Goal: Task Accomplishment & Management: Manage account settings

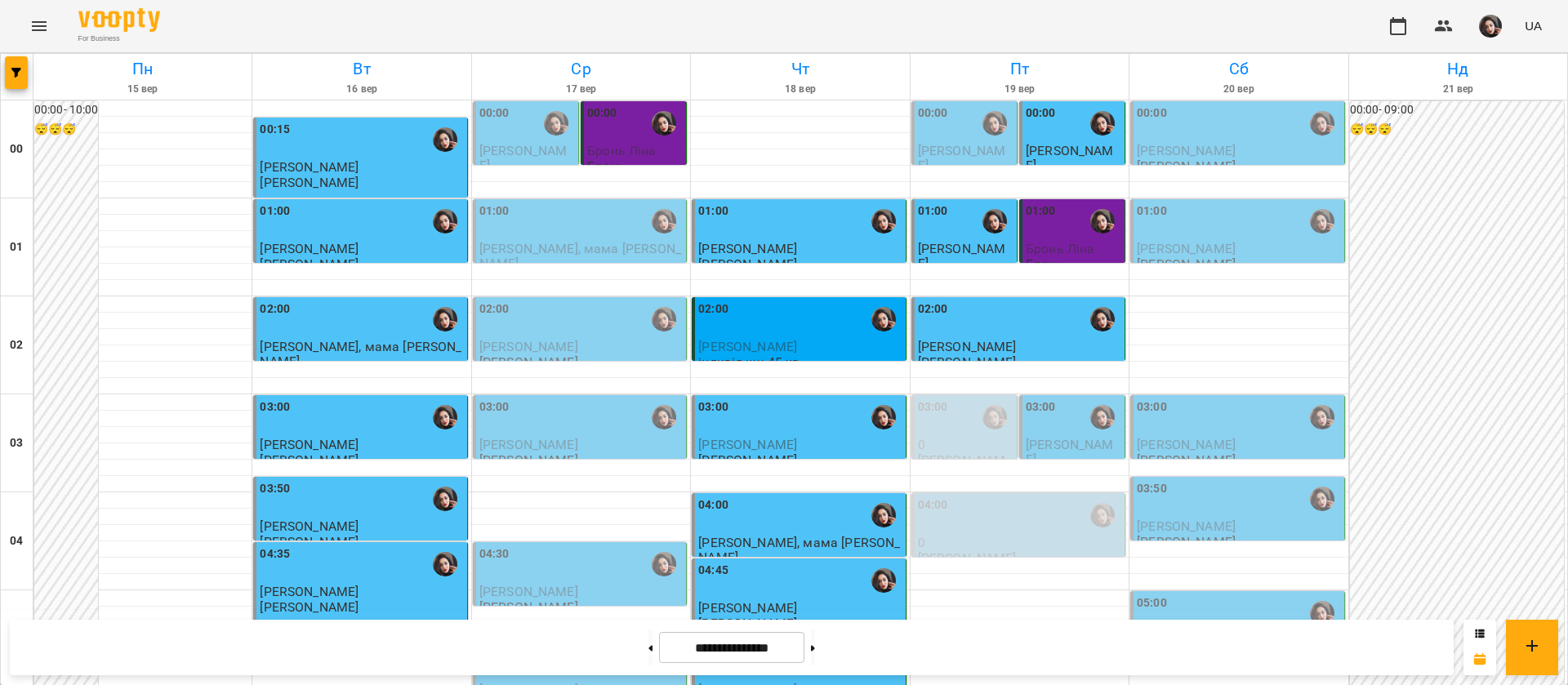
scroll to position [1591, 0]
click at [815, 656] on button at bounding box center [813, 647] width 4 height 36
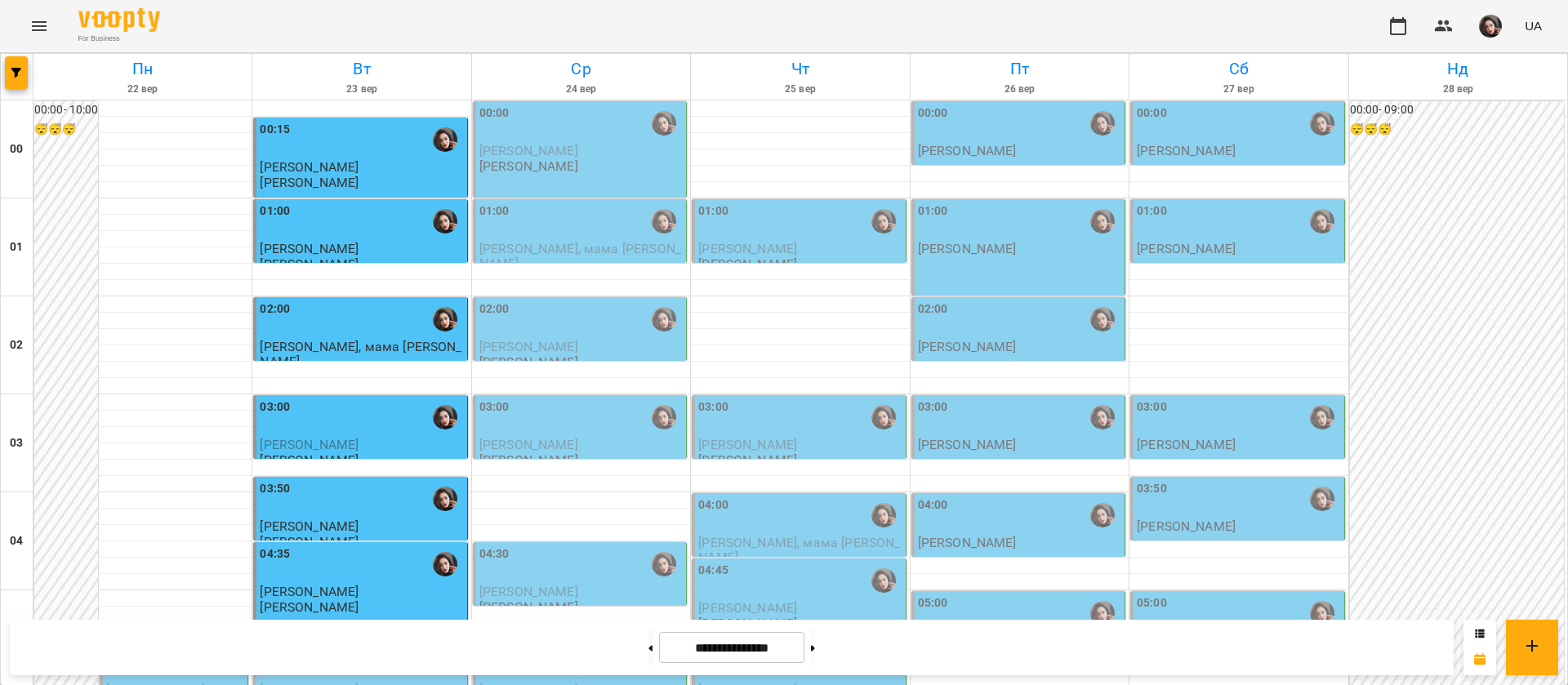
scroll to position [857, 0]
click at [648, 645] on button at bounding box center [650, 647] width 4 height 36
type input "**********"
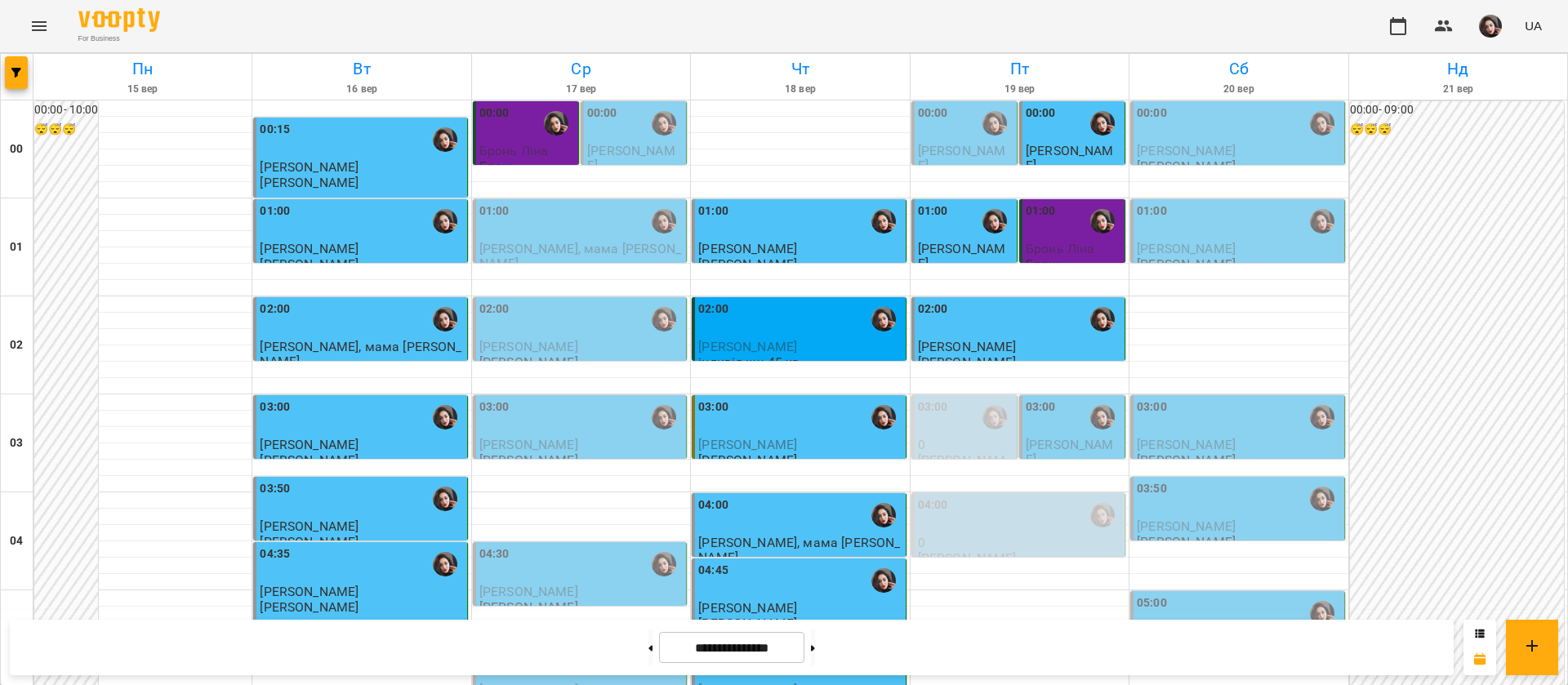
scroll to position [1840, 0]
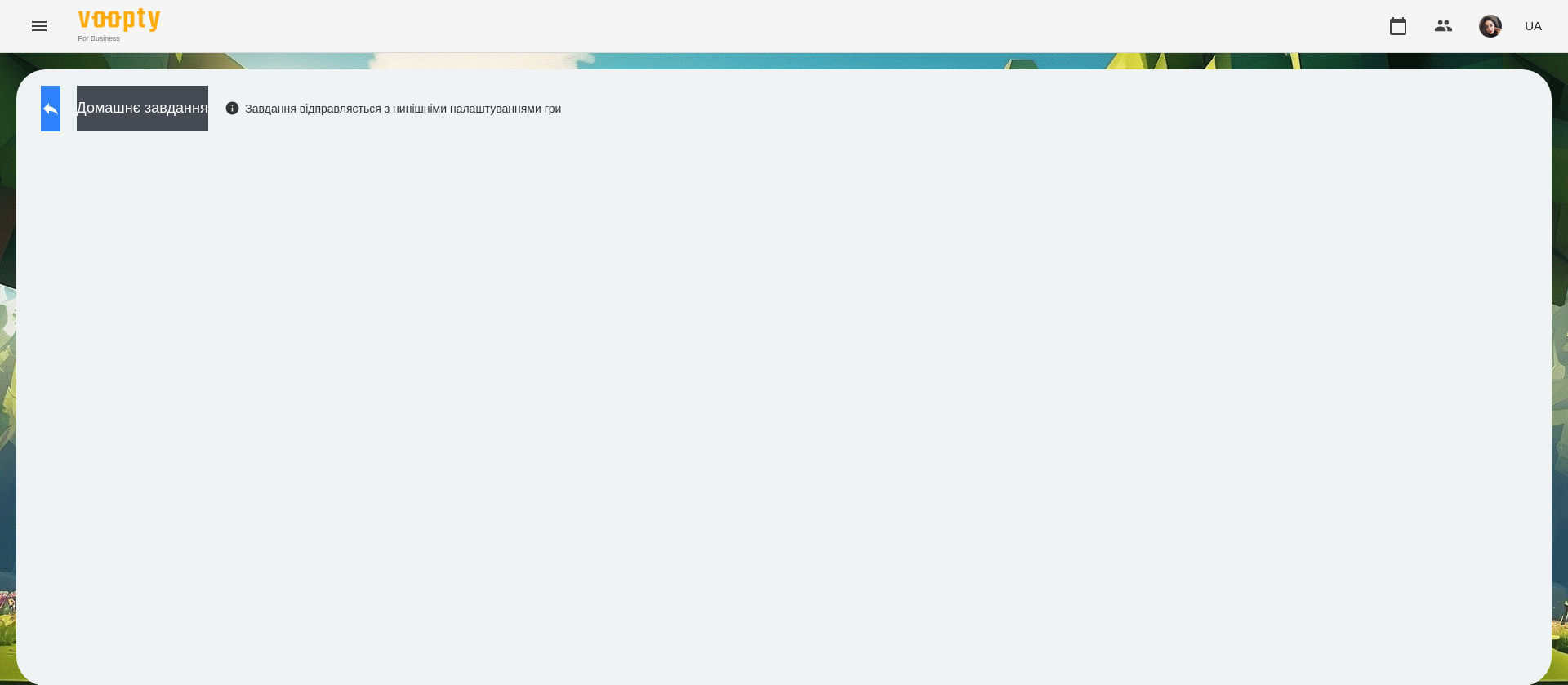
click at [60, 90] on button at bounding box center [50, 108] width 20 height 46
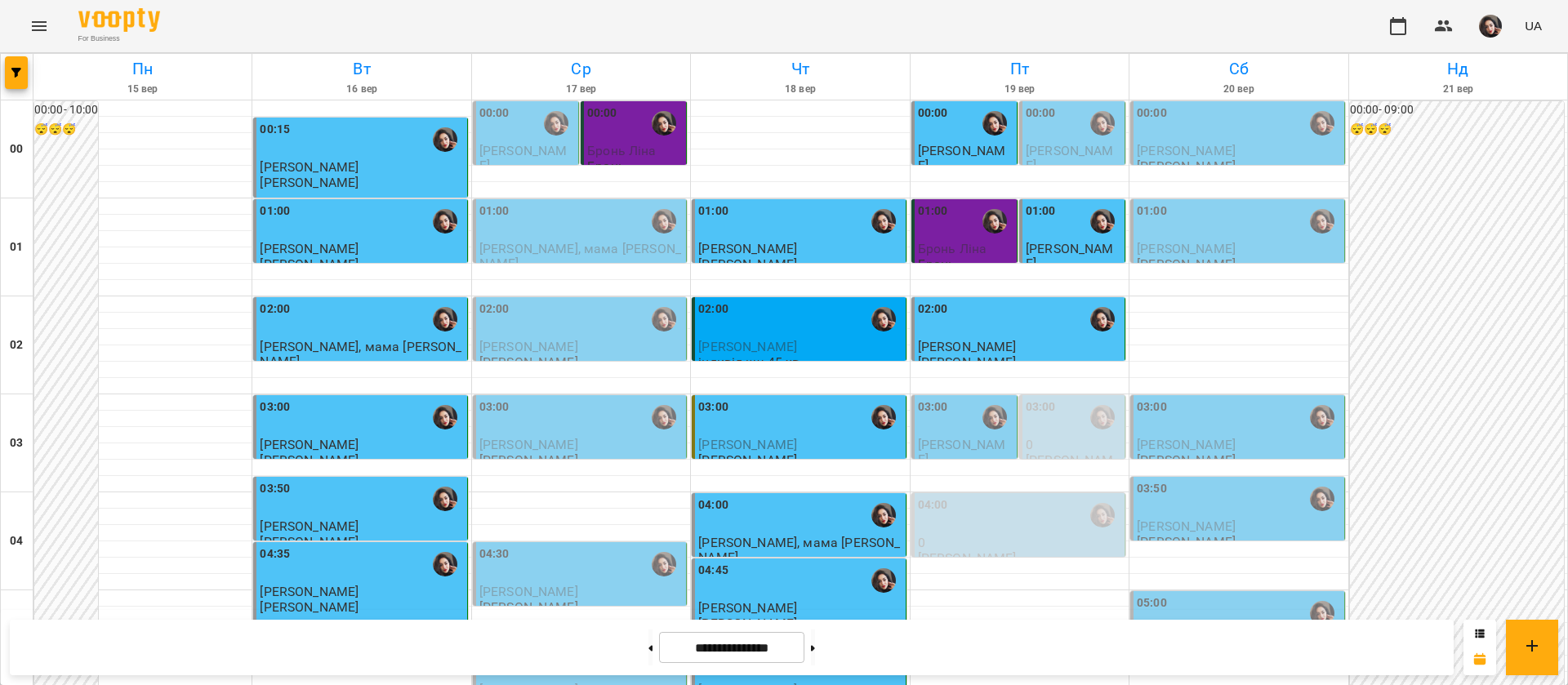
click at [1038, 234] on div "01:00" at bounding box center [1040, 221] width 30 height 38
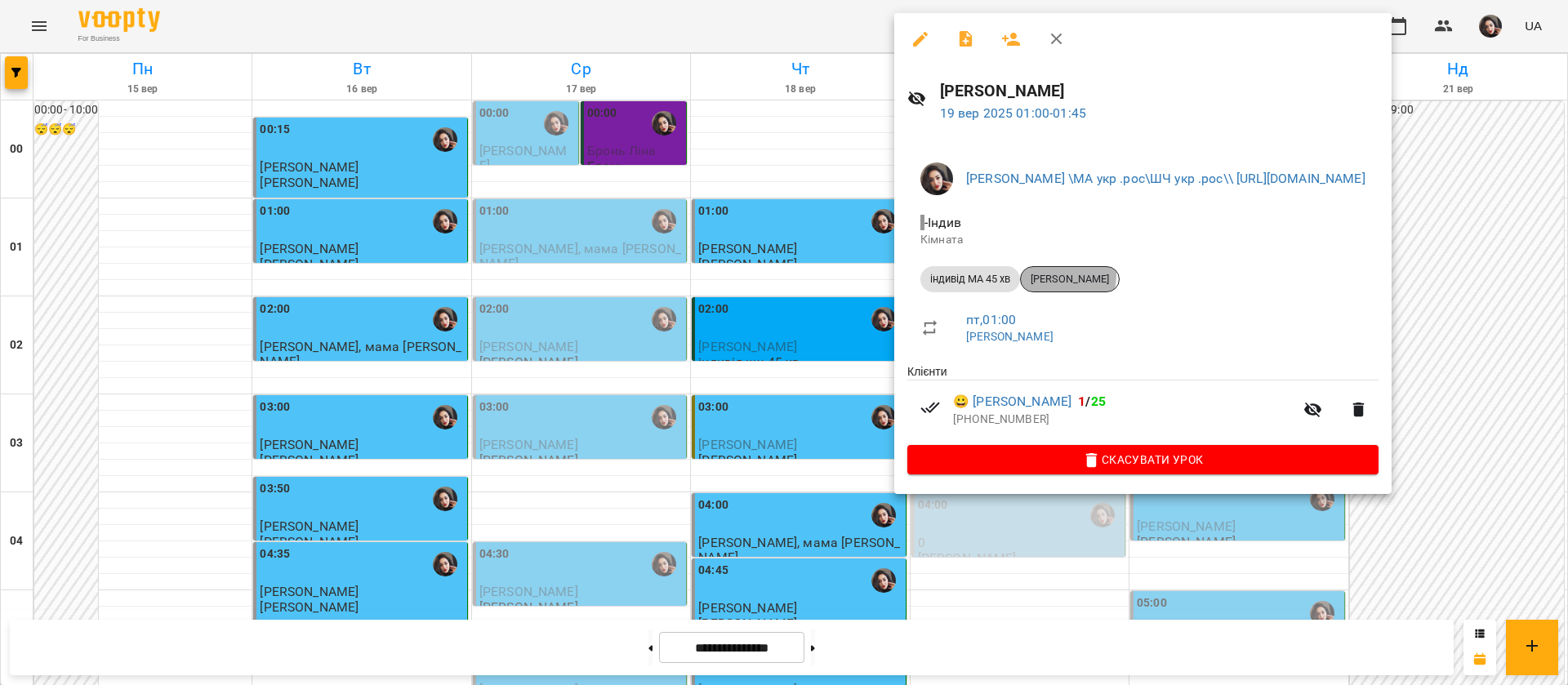
click at [1049, 274] on span "[PERSON_NAME]" at bounding box center [1070, 278] width 98 height 15
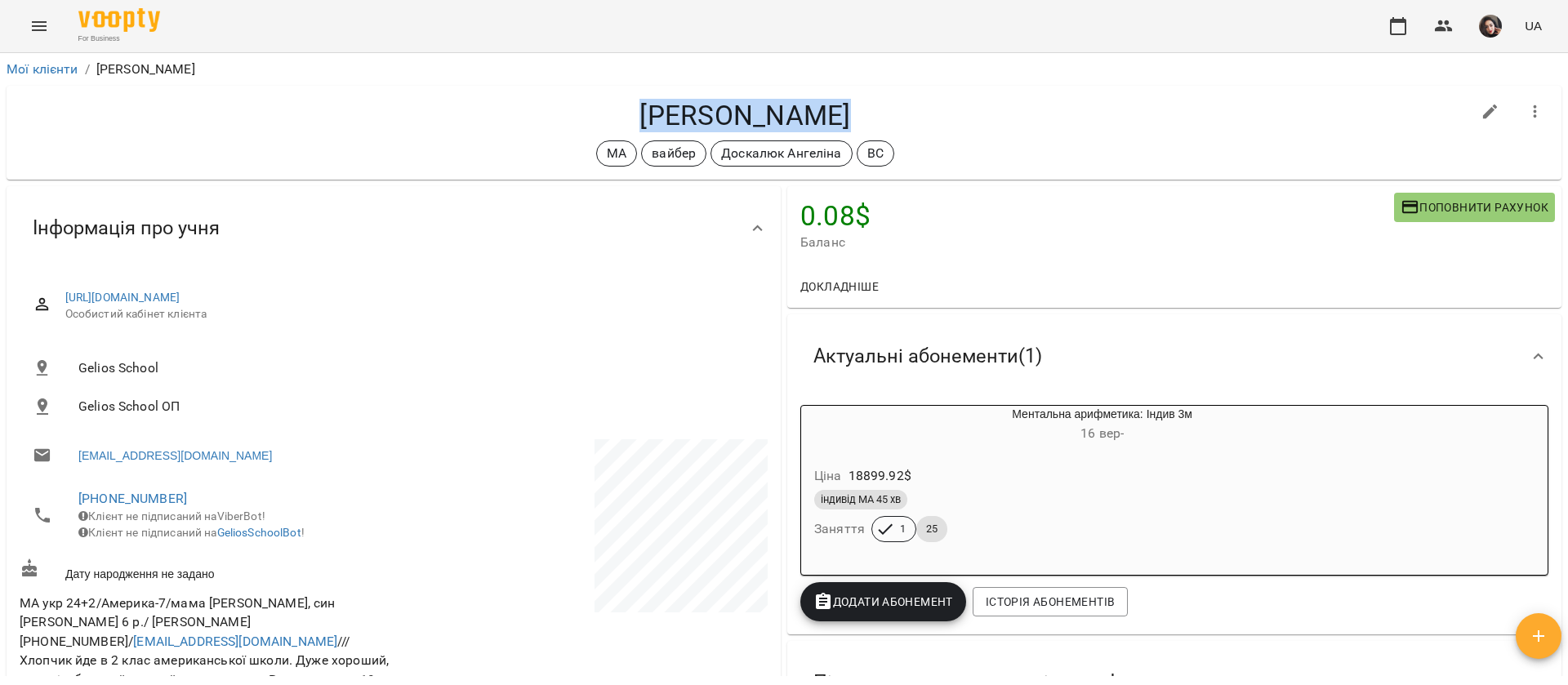
drag, startPoint x: 629, startPoint y: 116, endPoint x: 860, endPoint y: 121, distance: 231.1
click at [860, 121] on h4 "[PERSON_NAME]" at bounding box center [745, 115] width 1451 height 34
copy h4 "[PERSON_NAME]"
click at [34, 23] on icon "Menu" at bounding box center [39, 26] width 20 height 20
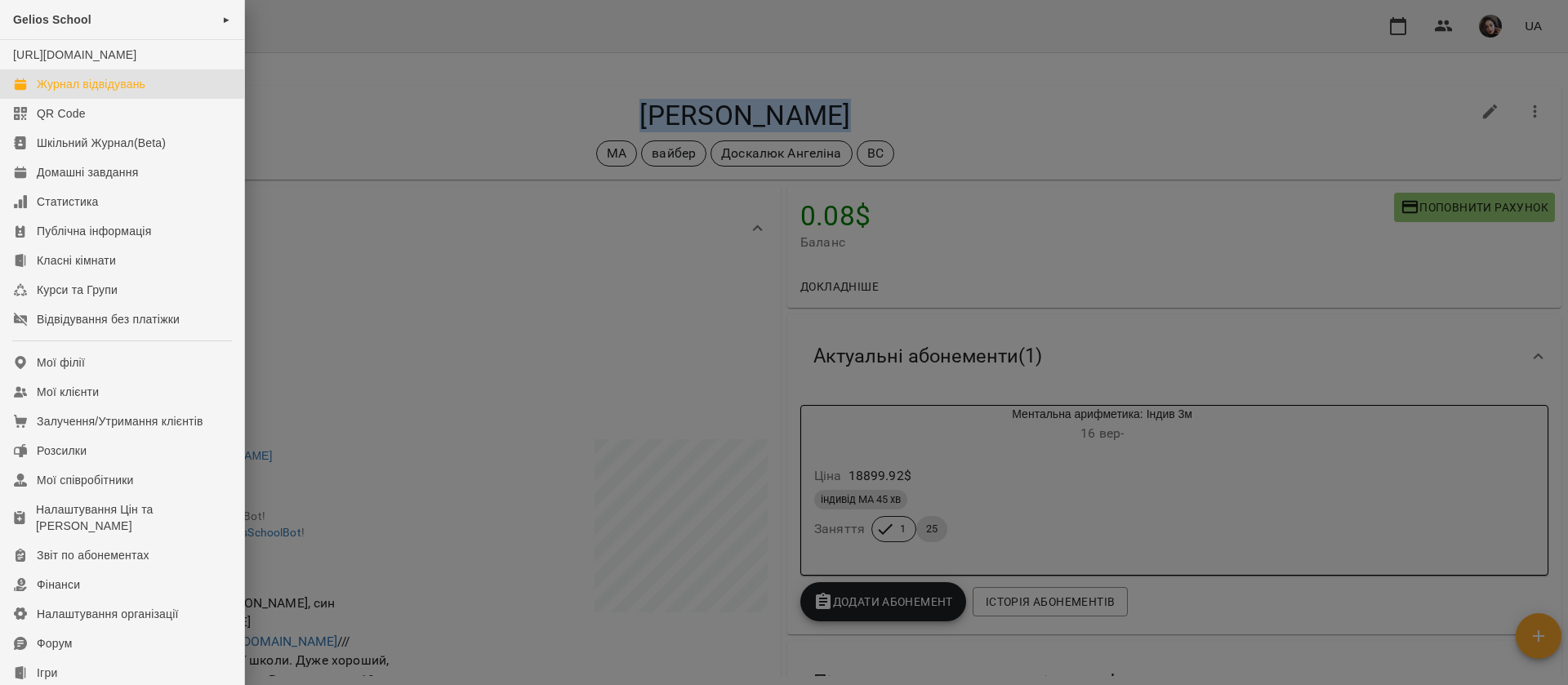
click at [62, 92] on div "Журнал відвідувань" at bounding box center [91, 84] width 109 height 16
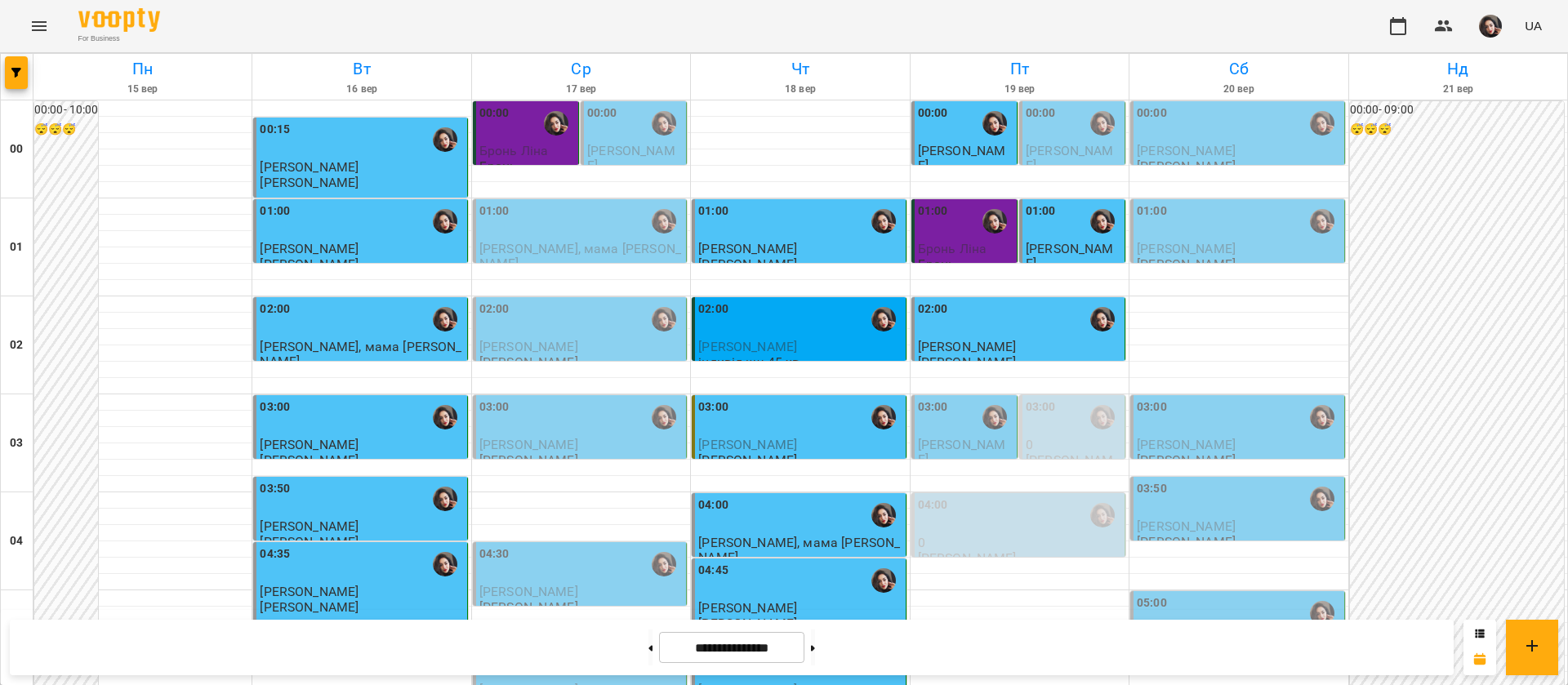
scroll to position [1840, 0]
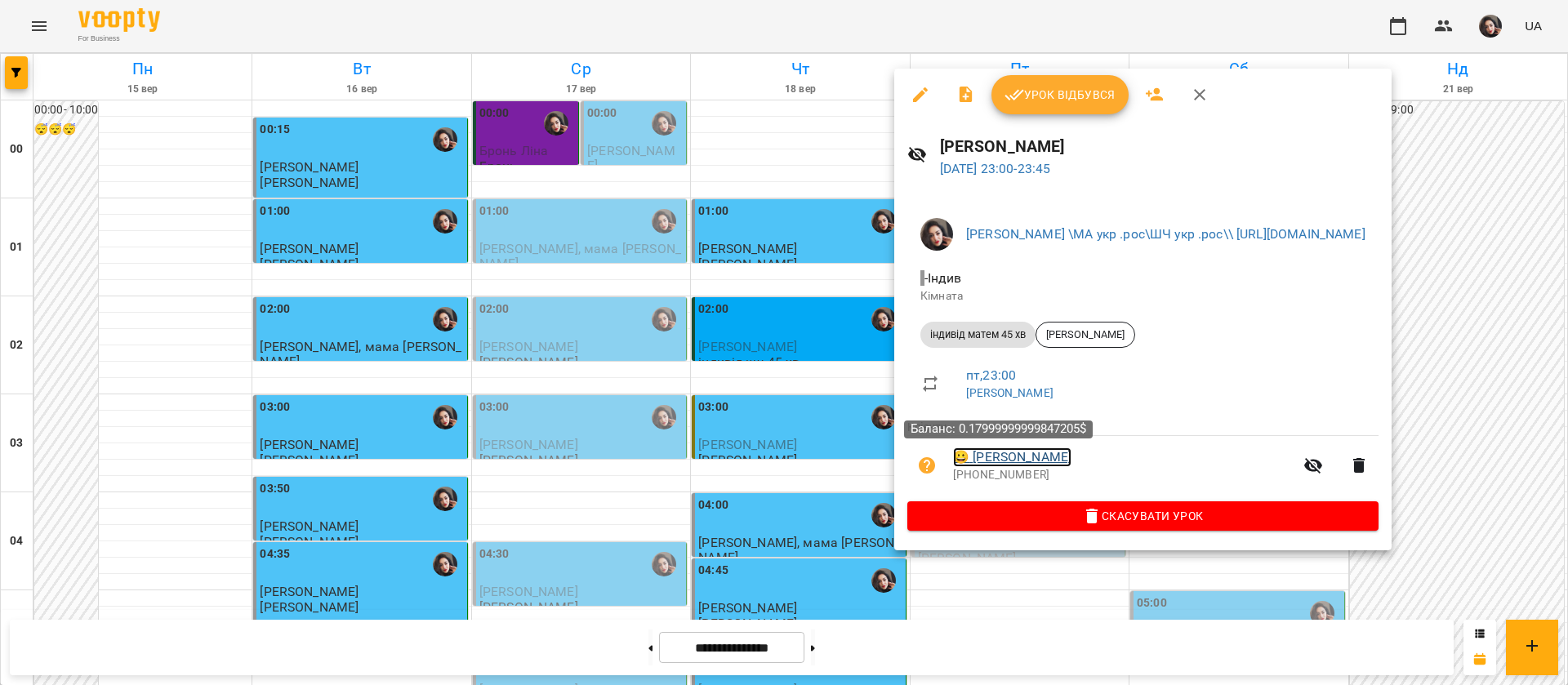
click at [1014, 456] on link "😀 [PERSON_NAME]" at bounding box center [1011, 457] width 118 height 20
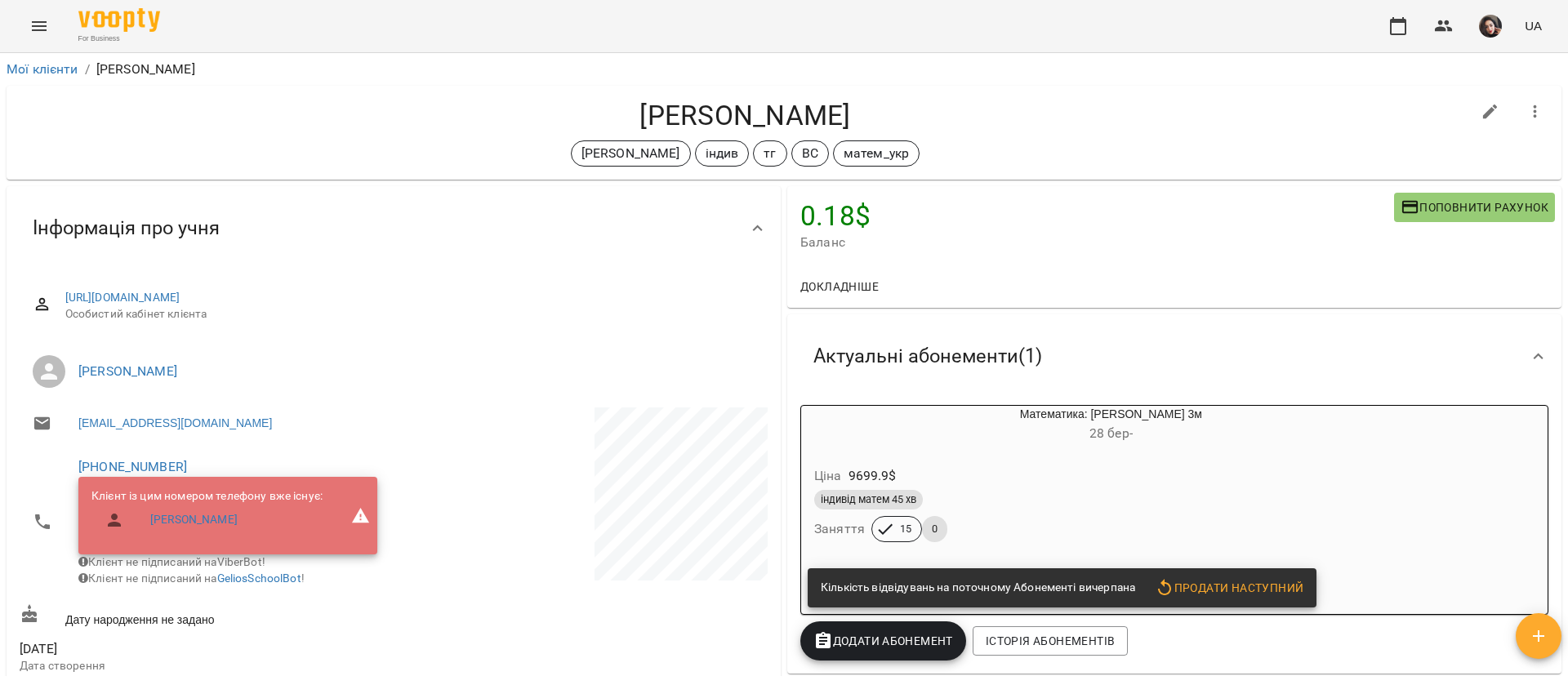
click at [49, 31] on button "Menu" at bounding box center [39, 26] width 39 height 39
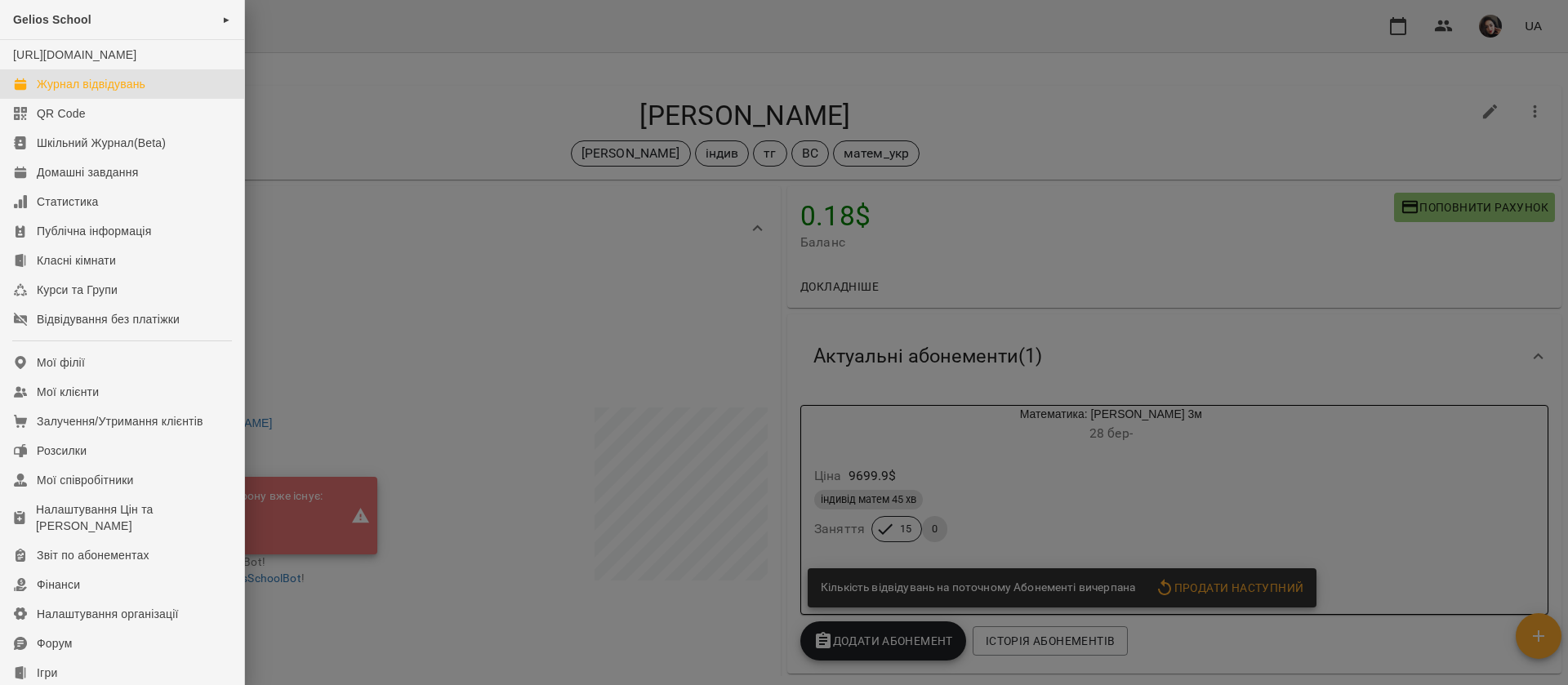
click at [60, 92] on div "Журнал відвідувань" at bounding box center [91, 84] width 109 height 16
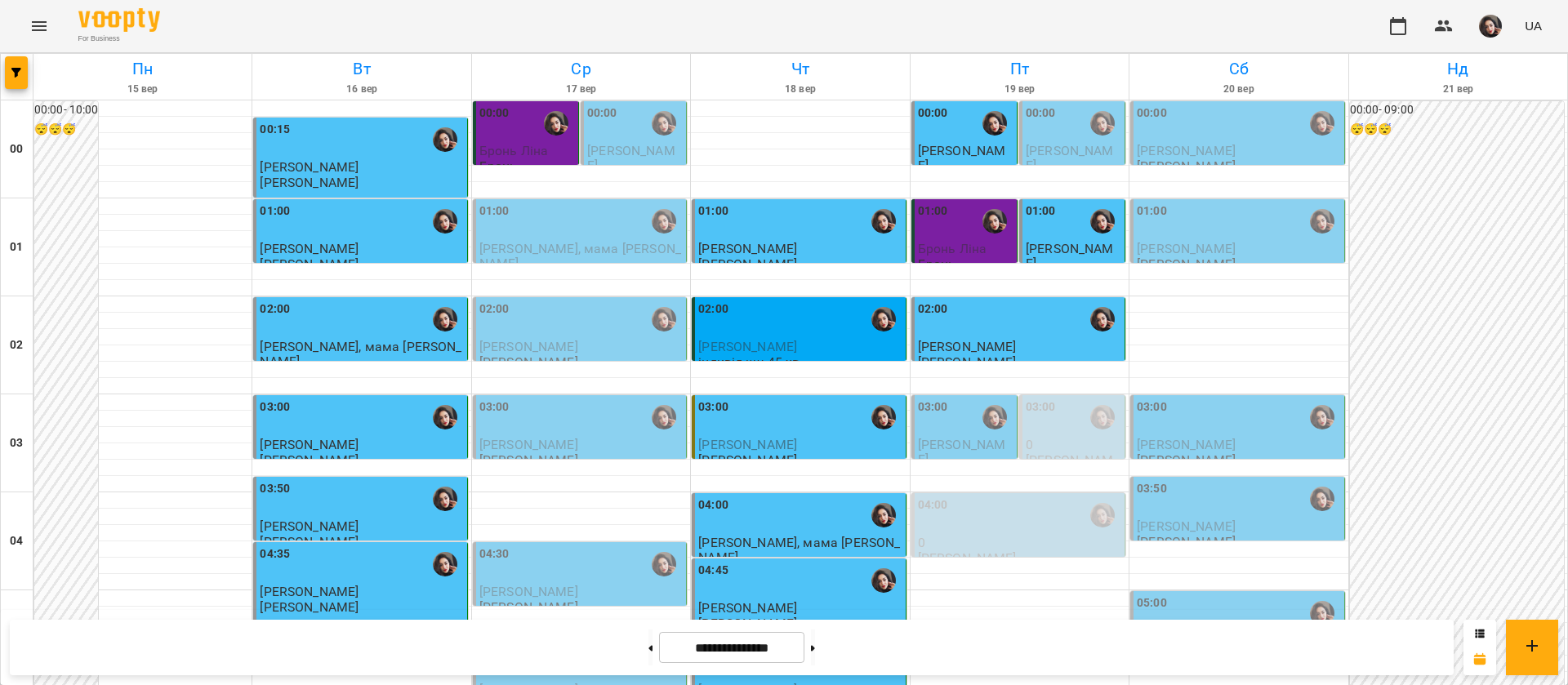
scroll to position [1591, 0]
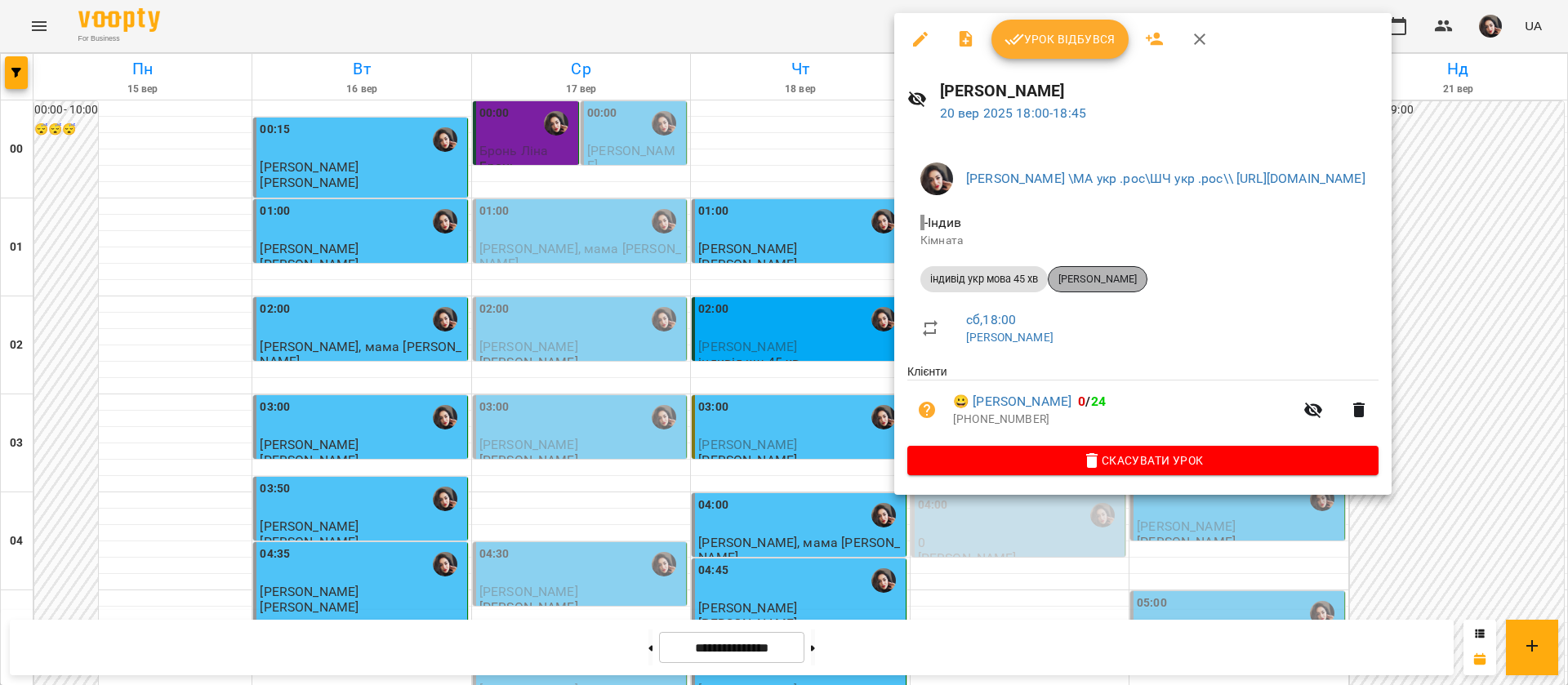
click at [1118, 281] on span "[PERSON_NAME]" at bounding box center [1097, 278] width 98 height 15
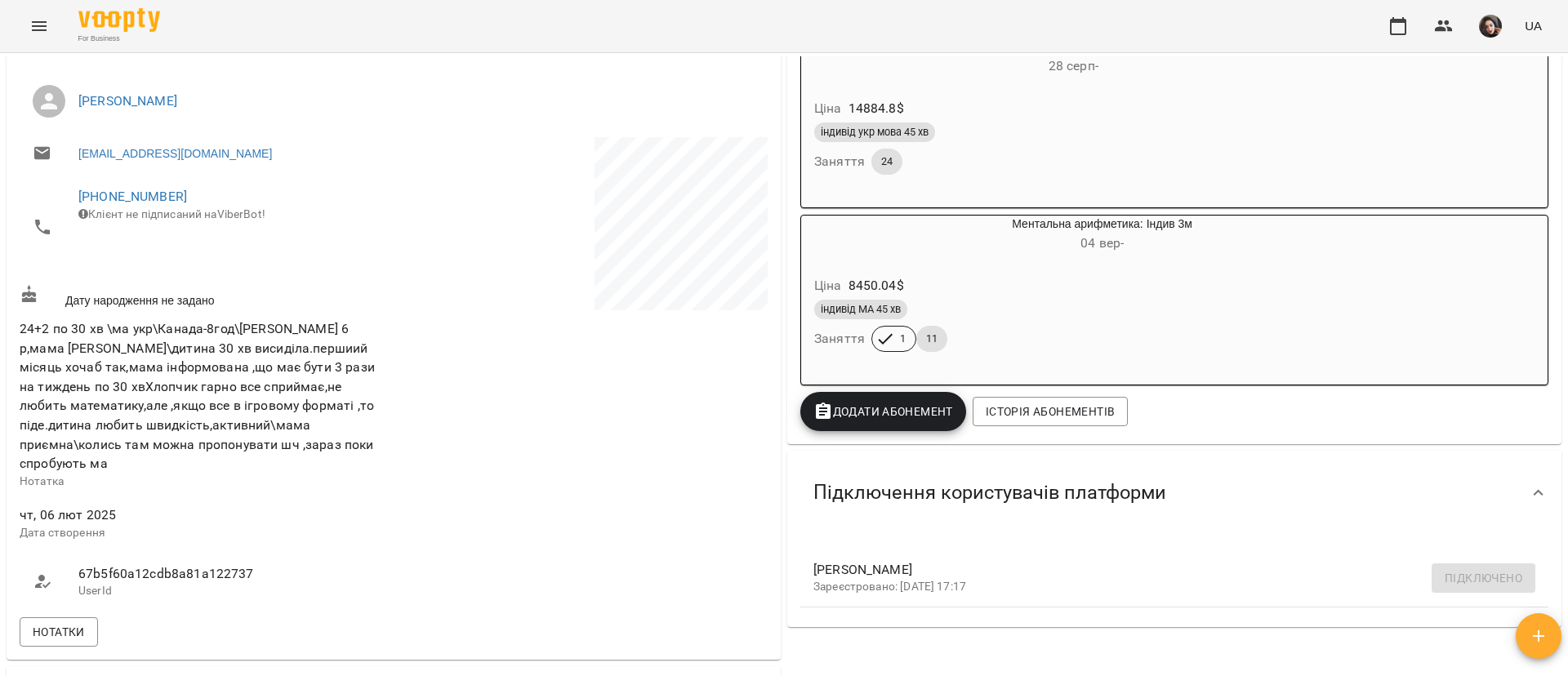
scroll to position [489, 0]
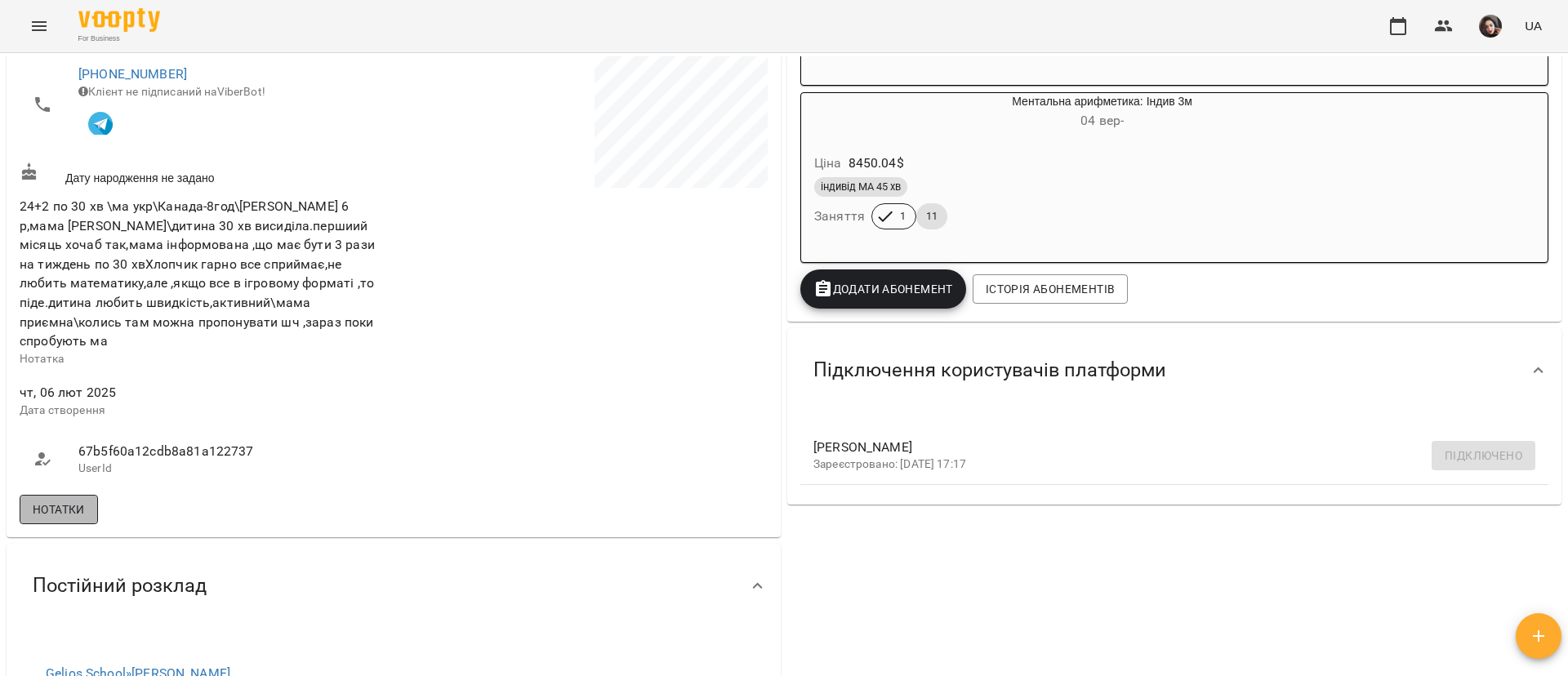
click at [73, 519] on span "Нотатки" at bounding box center [59, 509] width 53 height 20
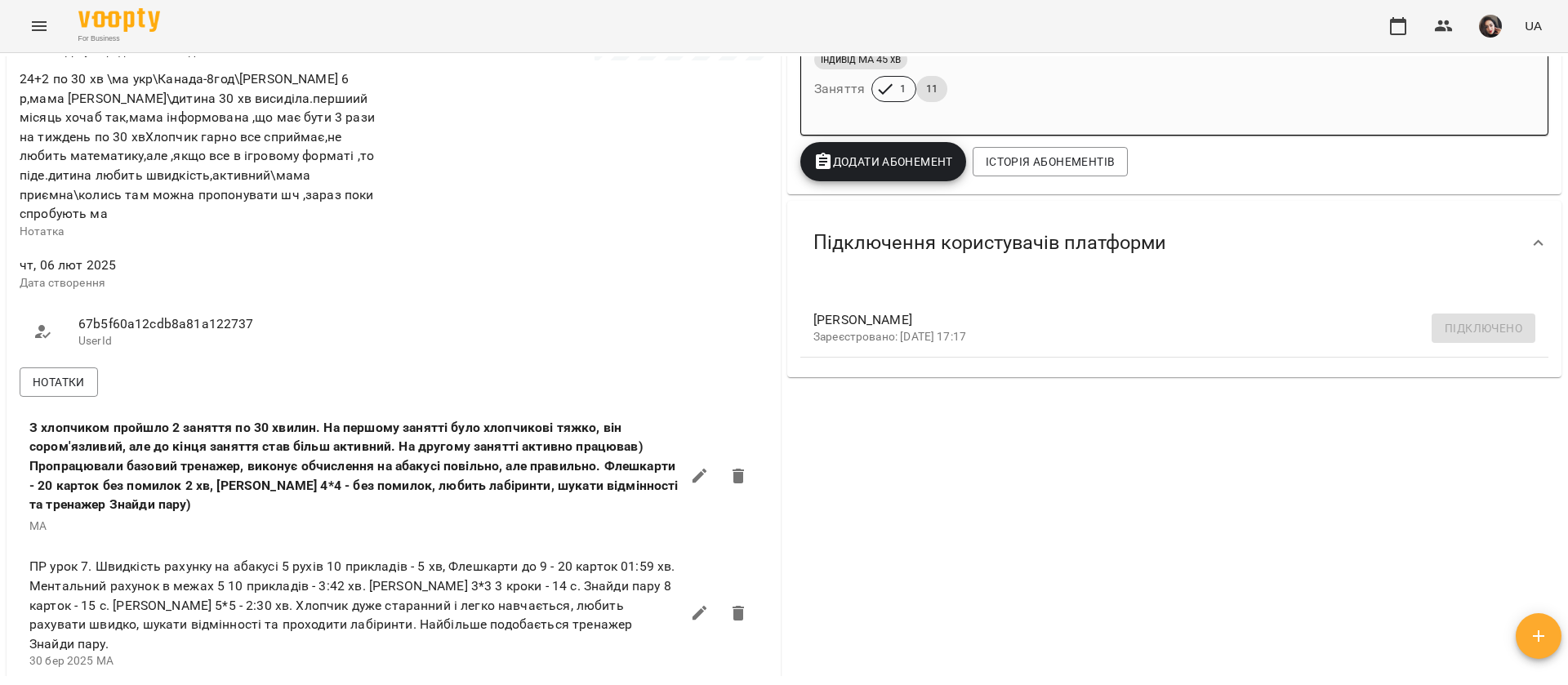
scroll to position [612, 0]
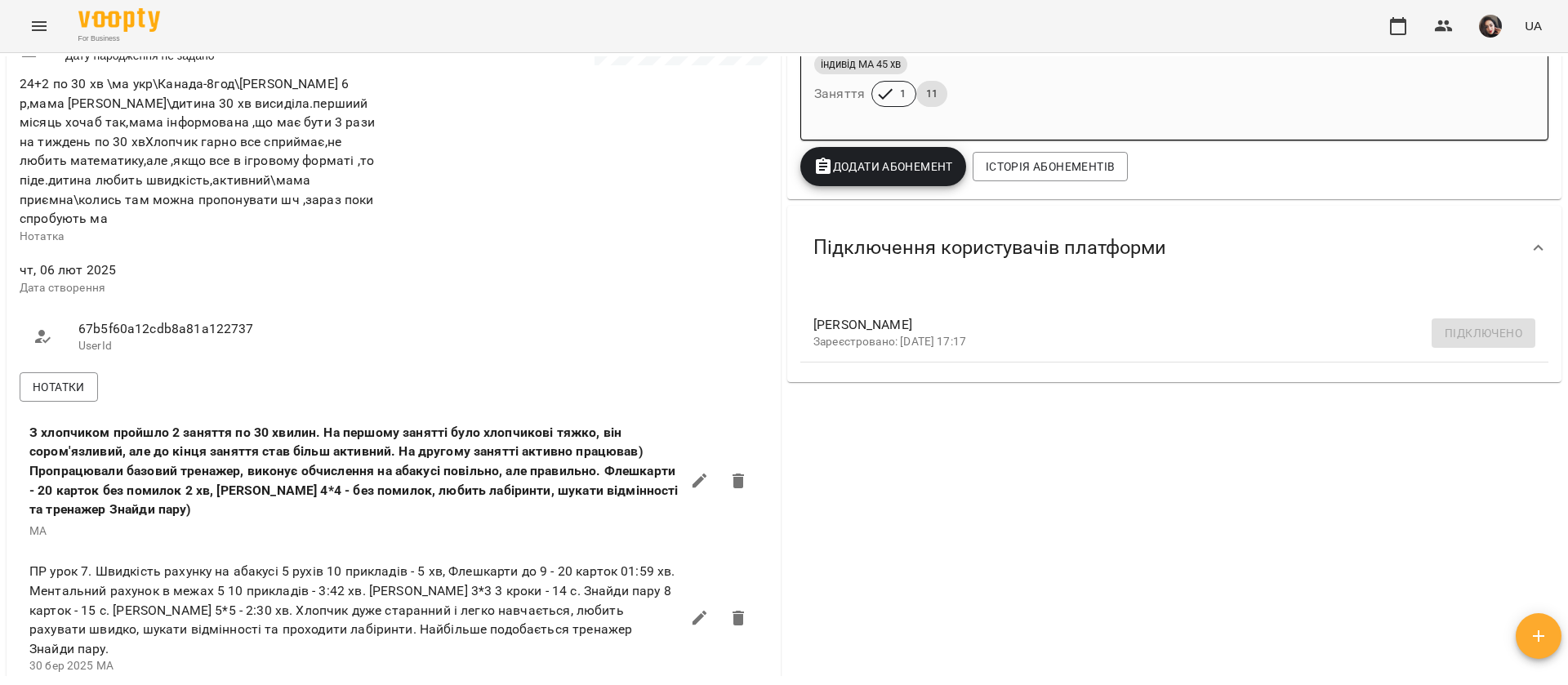
click at [28, 33] on button "Menu" at bounding box center [39, 26] width 39 height 39
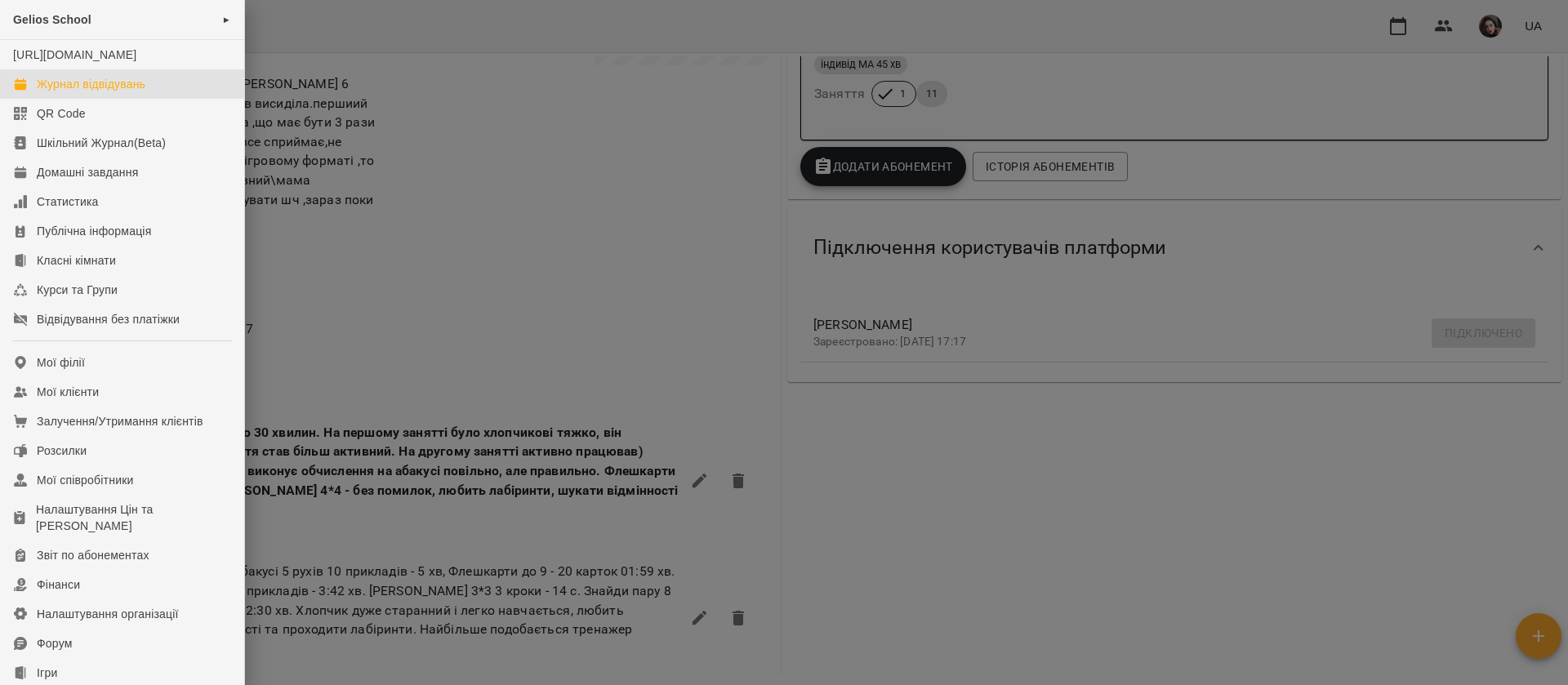
click at [53, 91] on div "Журнал відвідувань" at bounding box center [91, 84] width 109 height 16
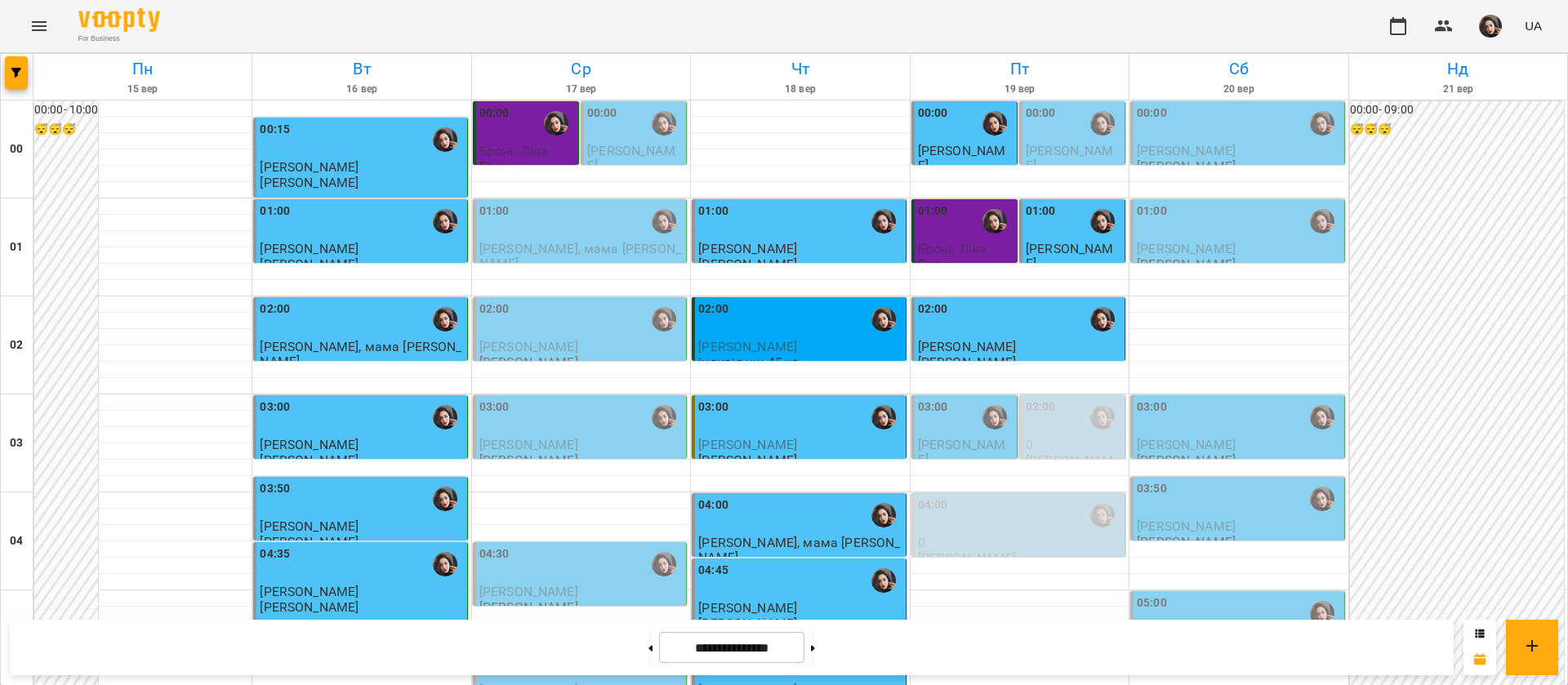
scroll to position [1836, 0]
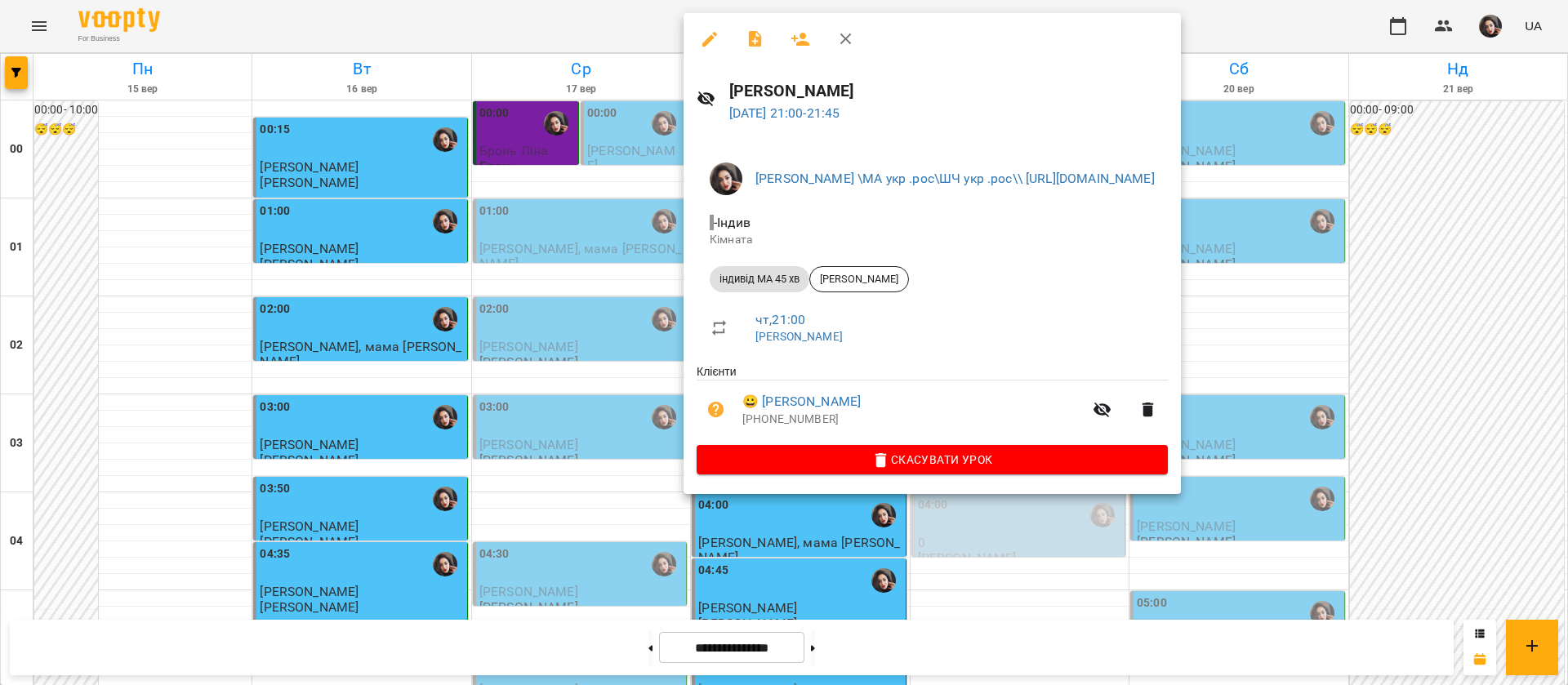
click at [377, 357] on div at bounding box center [784, 342] width 1568 height 685
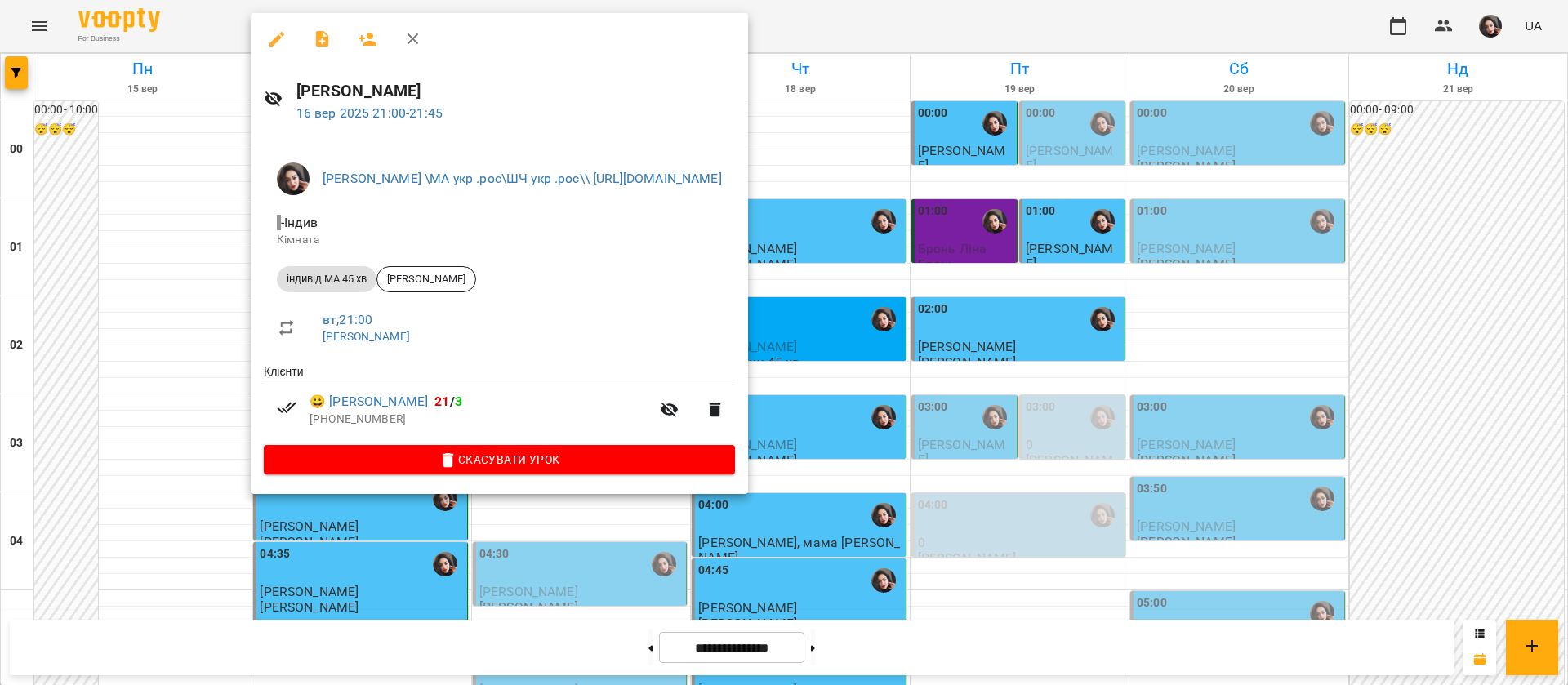
click at [992, 32] on div at bounding box center [784, 342] width 1568 height 685
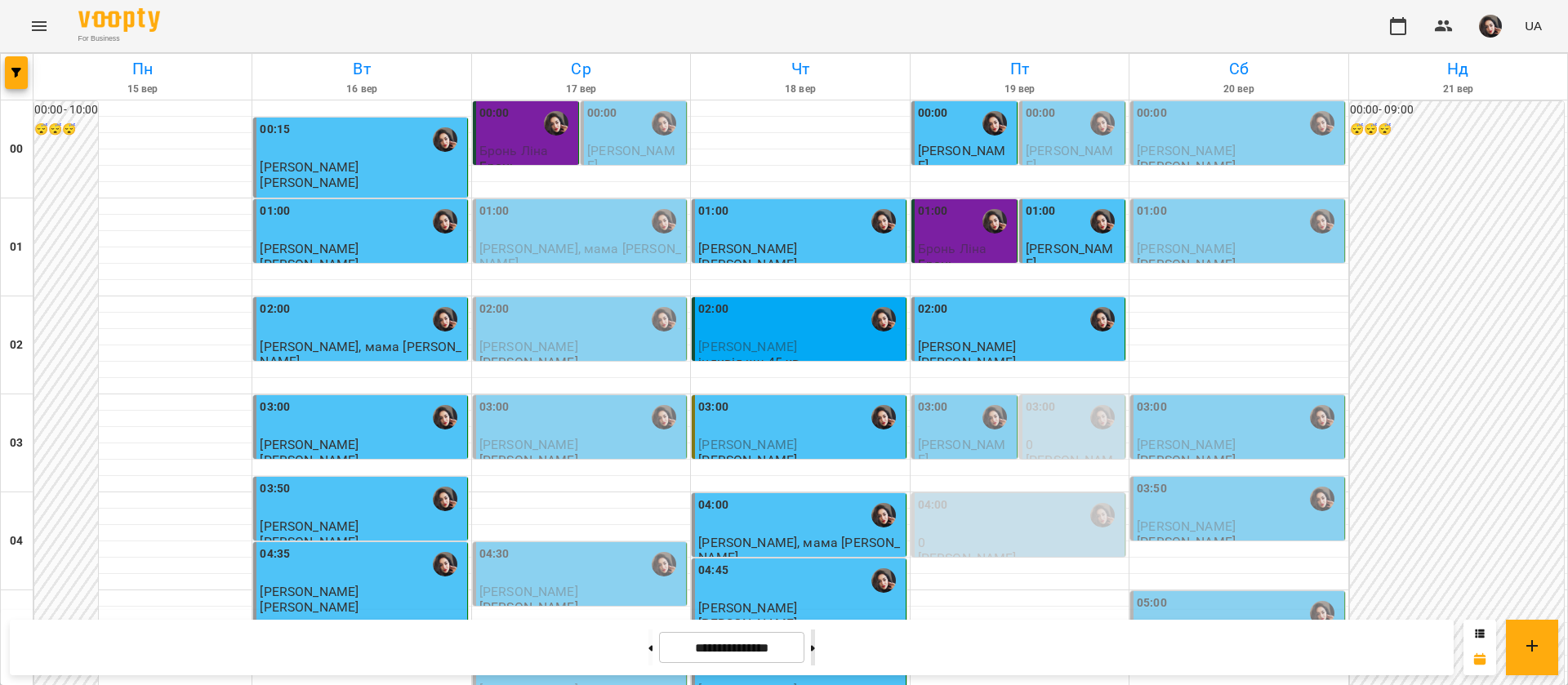
click at [815, 649] on button at bounding box center [813, 647] width 4 height 36
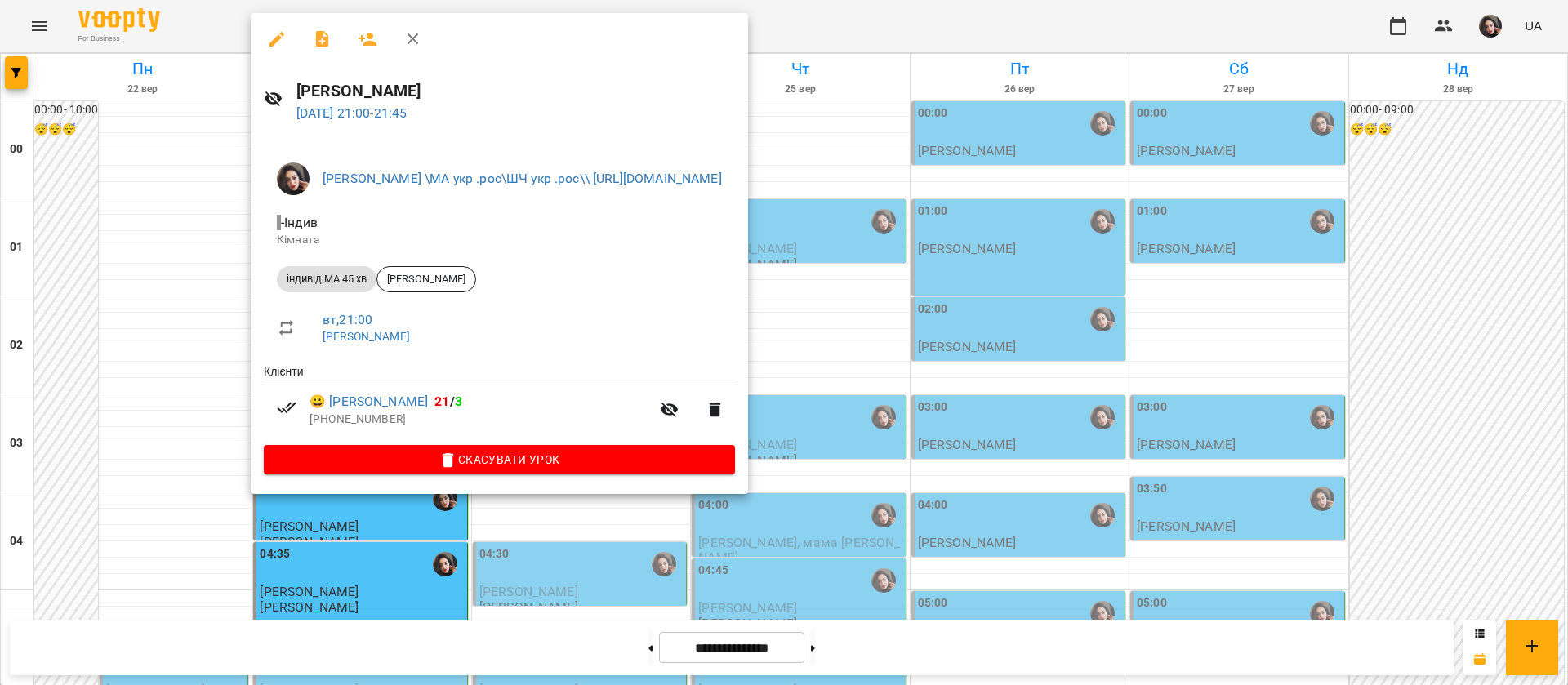
click at [986, 22] on div at bounding box center [784, 342] width 1568 height 685
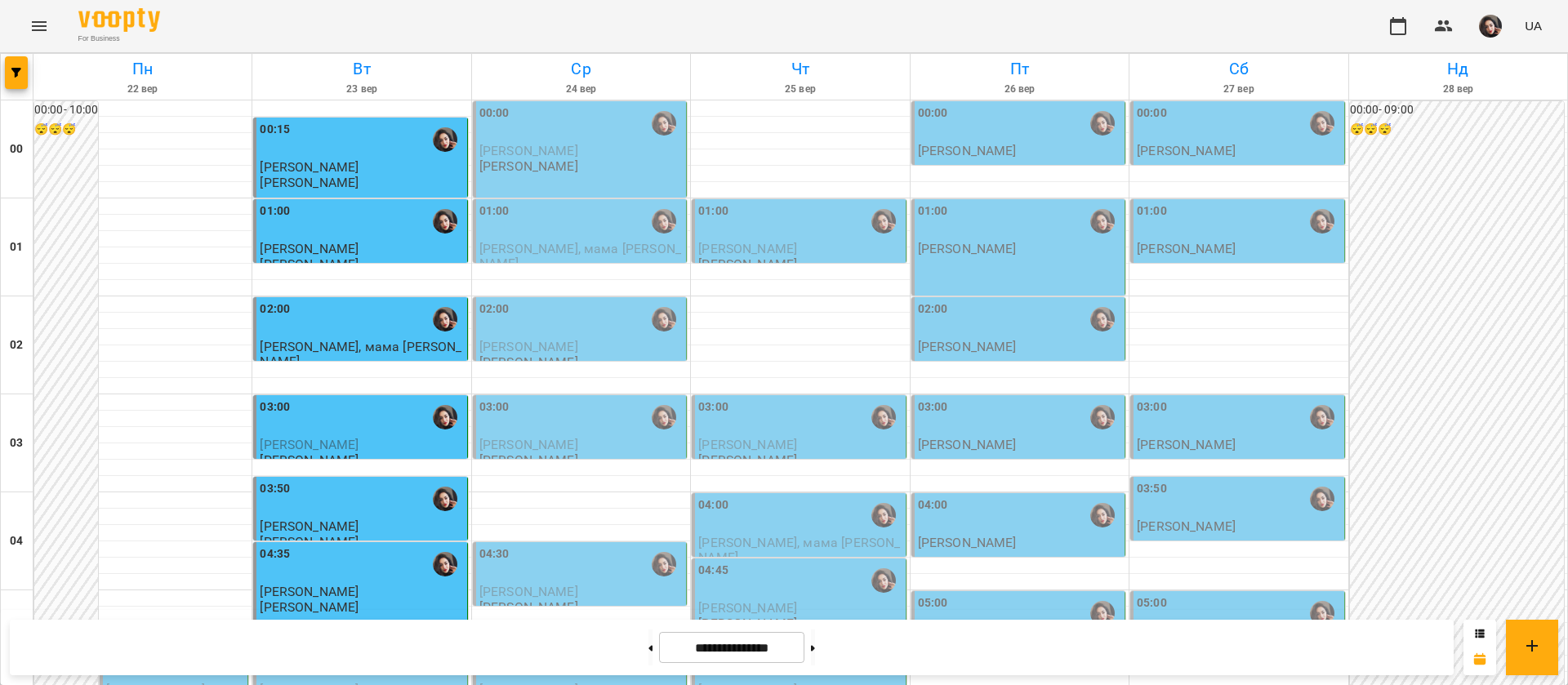
scroll to position [0, 0]
click at [648, 650] on button at bounding box center [650, 647] width 4 height 36
type input "**********"
